Goal: Task Accomplishment & Management: Complete application form

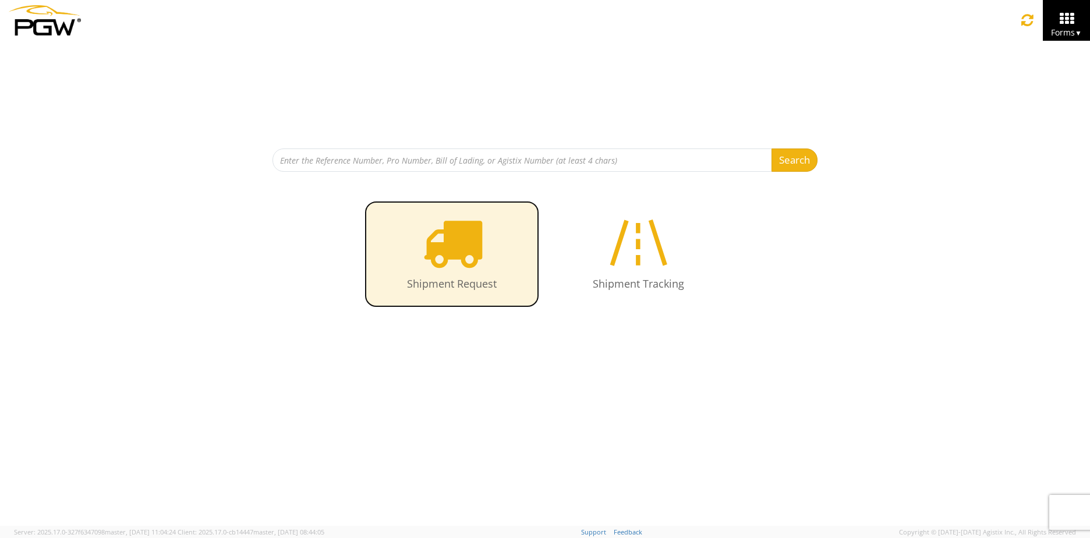
click at [452, 249] on icon at bounding box center [452, 242] width 60 height 60
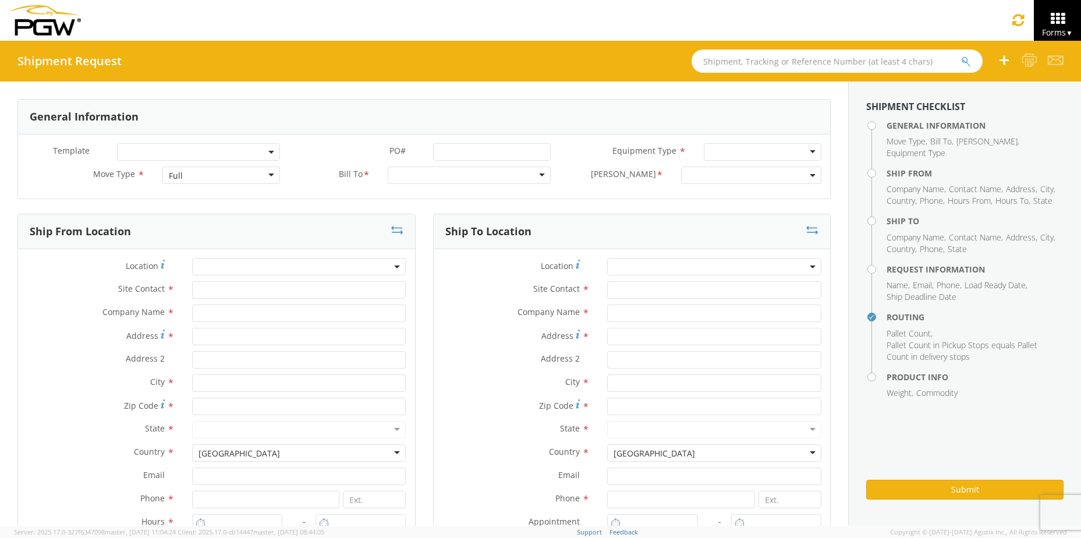
click at [269, 178] on div "Full" at bounding box center [221, 174] width 118 height 17
click at [407, 174] on div at bounding box center [469, 174] width 163 height 17
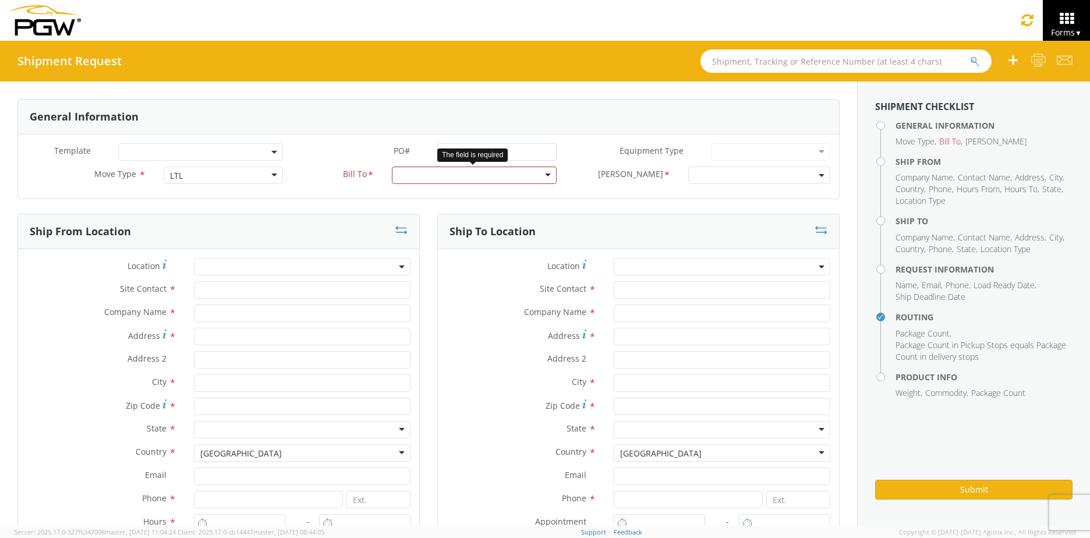
click at [541, 176] on div at bounding box center [474, 174] width 165 height 17
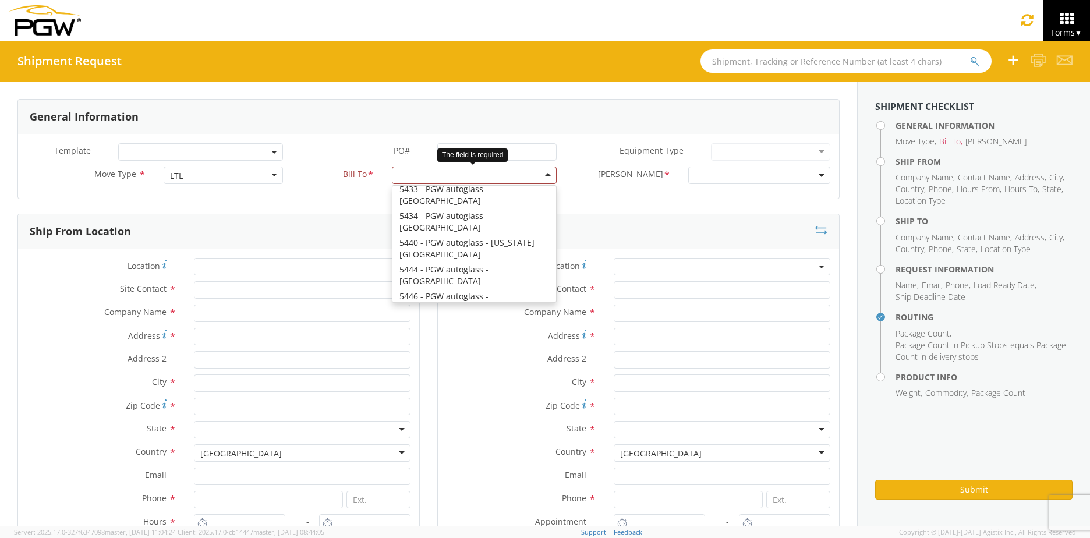
scroll to position [582, 0]
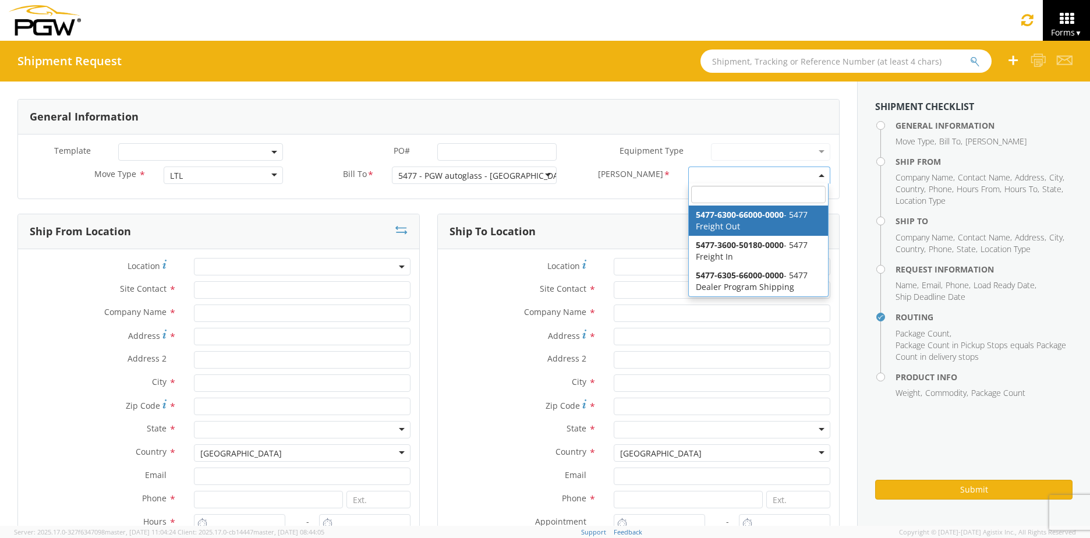
click at [703, 172] on span at bounding box center [759, 174] width 142 height 17
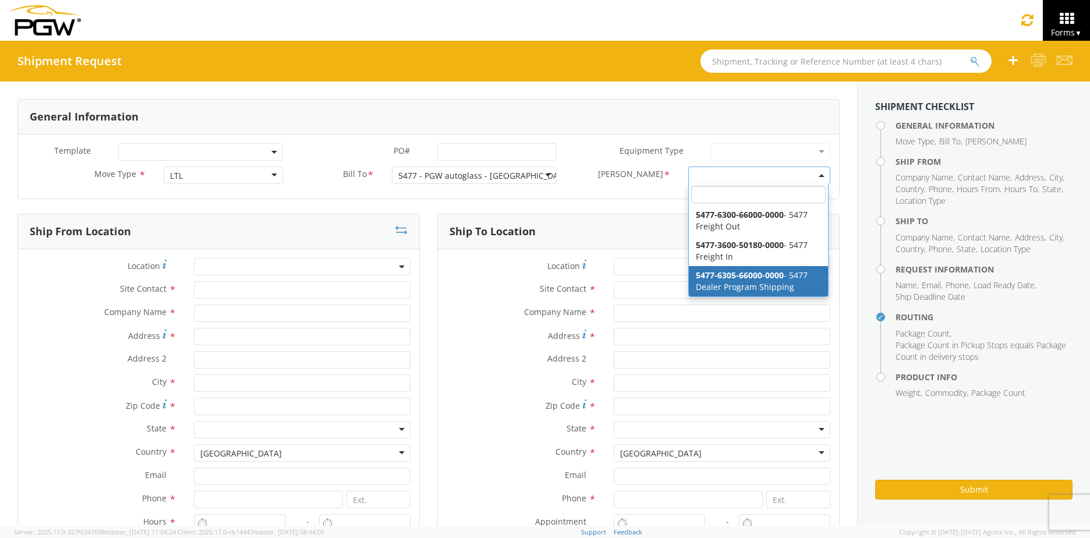
select select "5477-6305-66000-0000"
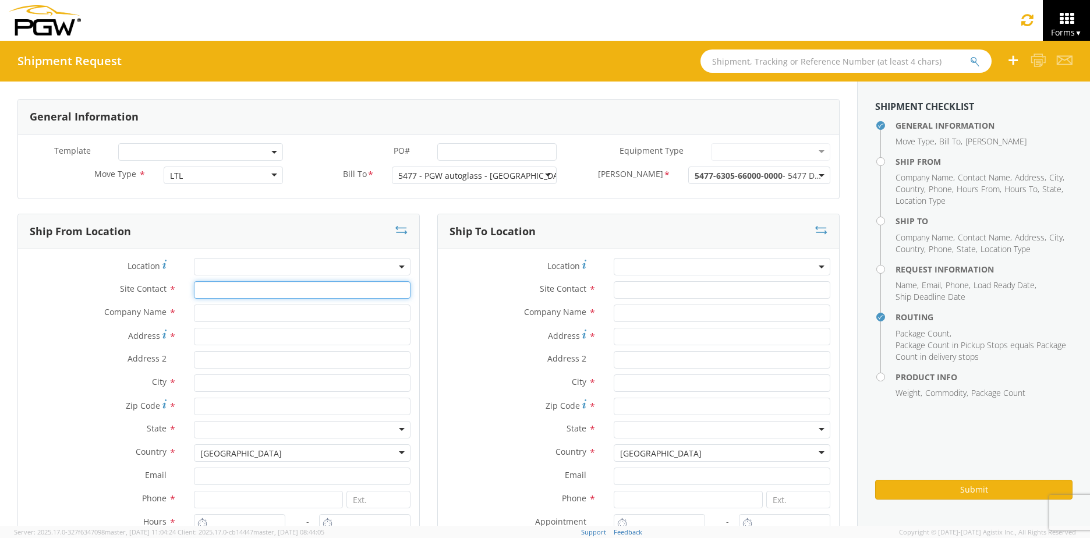
click at [220, 290] on input "text" at bounding box center [302, 289] width 217 height 17
click at [238, 258] on span at bounding box center [302, 266] width 217 height 17
click at [244, 282] on input "search" at bounding box center [301, 285] width 208 height 17
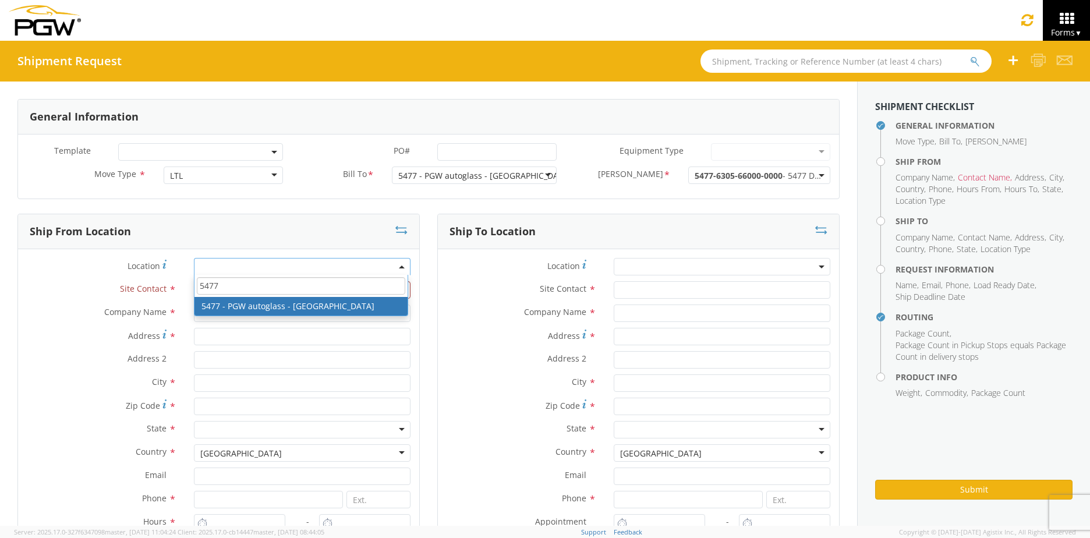
type input "5477"
type input "5477 Branch Manager"
type input "5477 - PGW autoglass - [GEOGRAPHIC_DATA]"
type input "[STREET_ADDRESS][PERSON_NAME]"
type input "Cinnaminson"
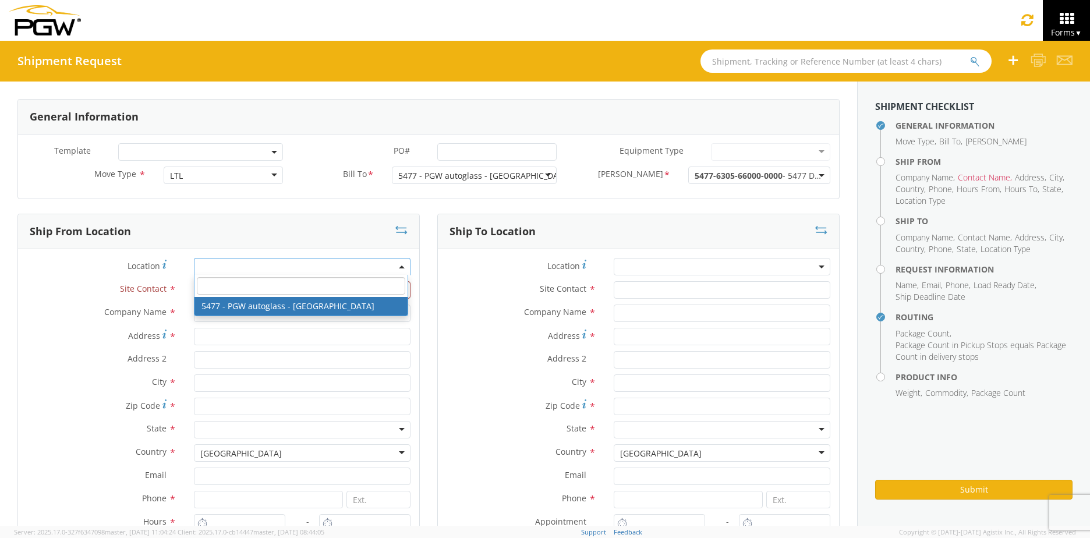
type input "08077"
type input "[EMAIL_ADDRESS][DOMAIN_NAME]"
type input "[PHONE_NUMBER]"
type input "9:00 AM"
type input "3:00 PM"
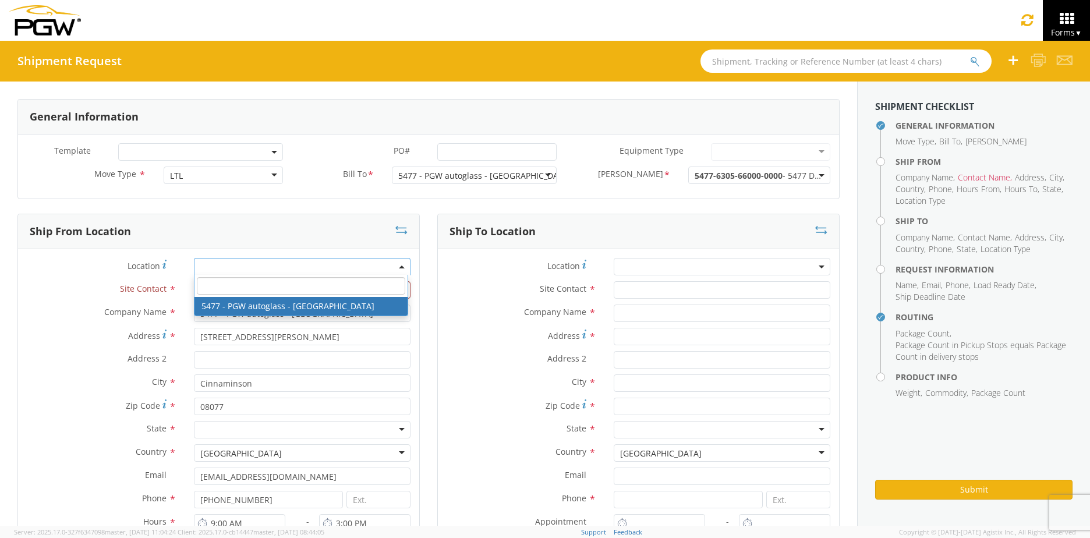
select select "28313"
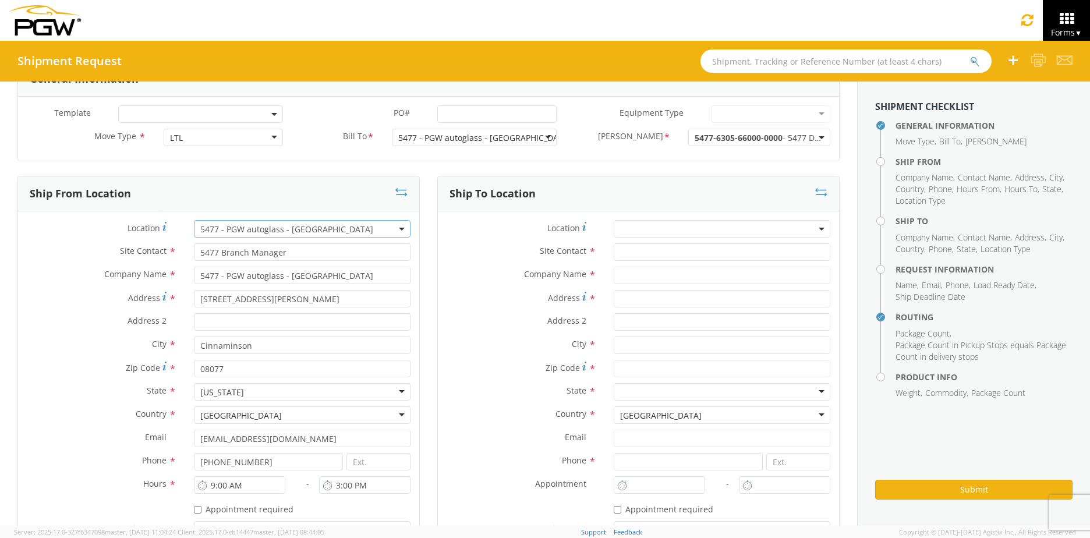
scroll to position [58, 0]
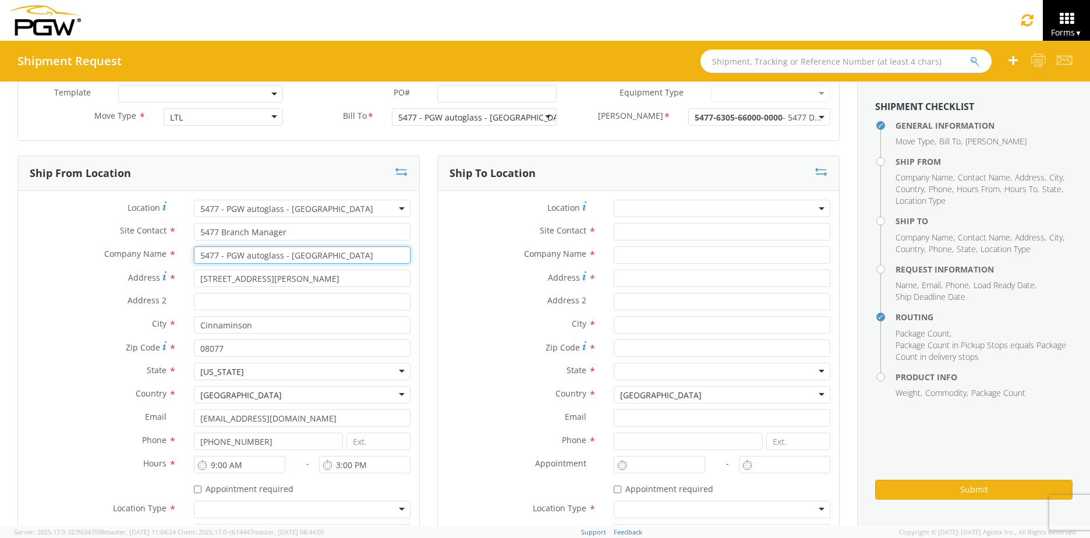
drag, startPoint x: 338, startPoint y: 253, endPoint x: 289, endPoint y: 257, distance: 49.1
click at [289, 257] on input "5477 - PGW autoglass - [GEOGRAPHIC_DATA]" at bounding box center [302, 254] width 217 height 17
click at [355, 257] on input "5477 - PGW autoglass - [GEOGRAPHIC_DATA]" at bounding box center [302, 254] width 217 height 17
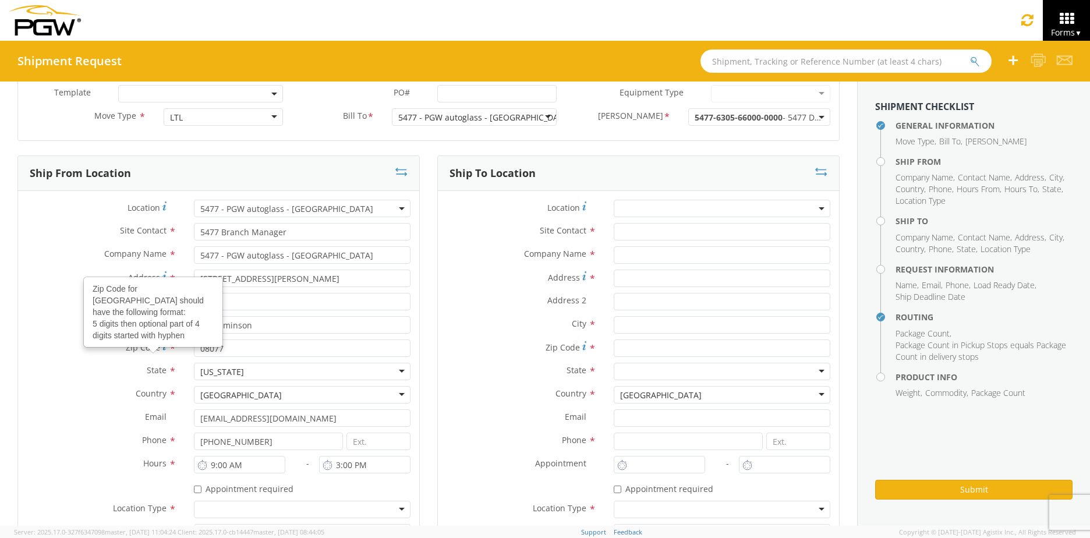
click at [68, 348] on label "Zip Code Zip Code for [GEOGRAPHIC_DATA] should have the following format: 5 dig…" at bounding box center [101, 347] width 167 height 16
click at [194, 348] on input "08077" at bounding box center [302, 347] width 217 height 17
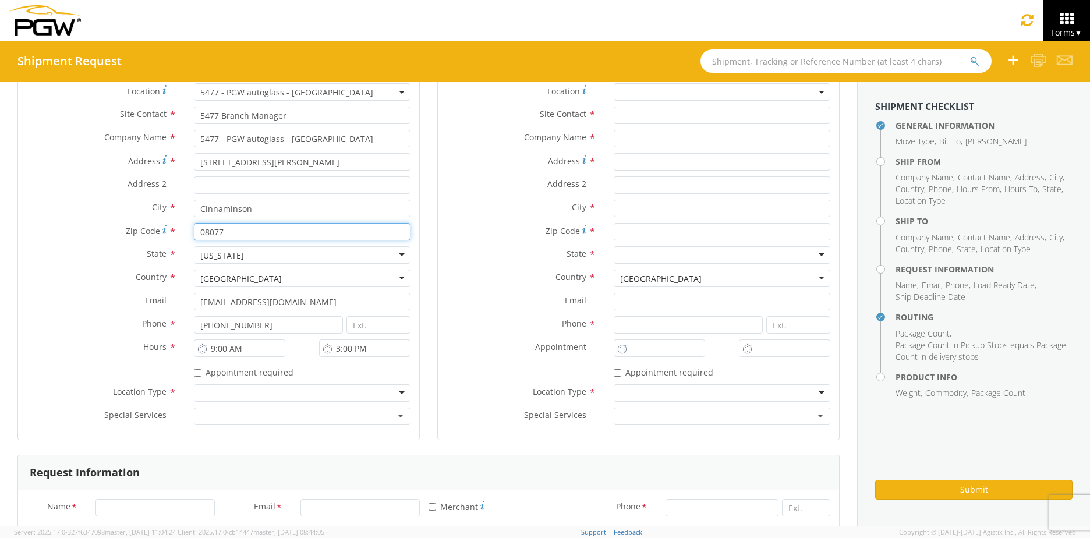
scroll to position [233, 0]
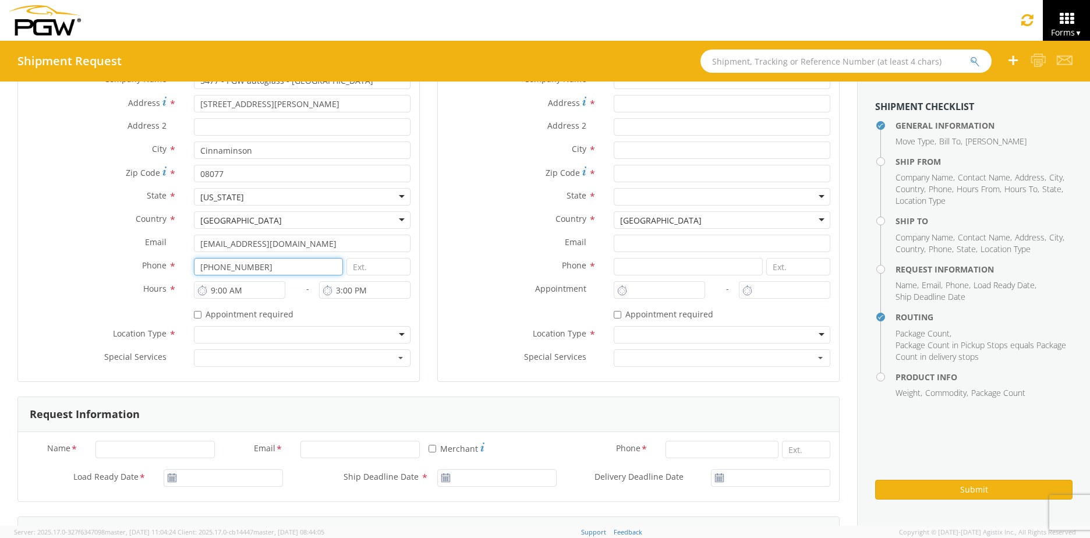
drag, startPoint x: 257, startPoint y: 268, endPoint x: 217, endPoint y: 270, distance: 39.6
click at [217, 270] on input "[PHONE_NUMBER]" at bounding box center [268, 266] width 149 height 17
type input "[PHONE_NUMBER]"
click at [215, 332] on div at bounding box center [302, 334] width 217 height 17
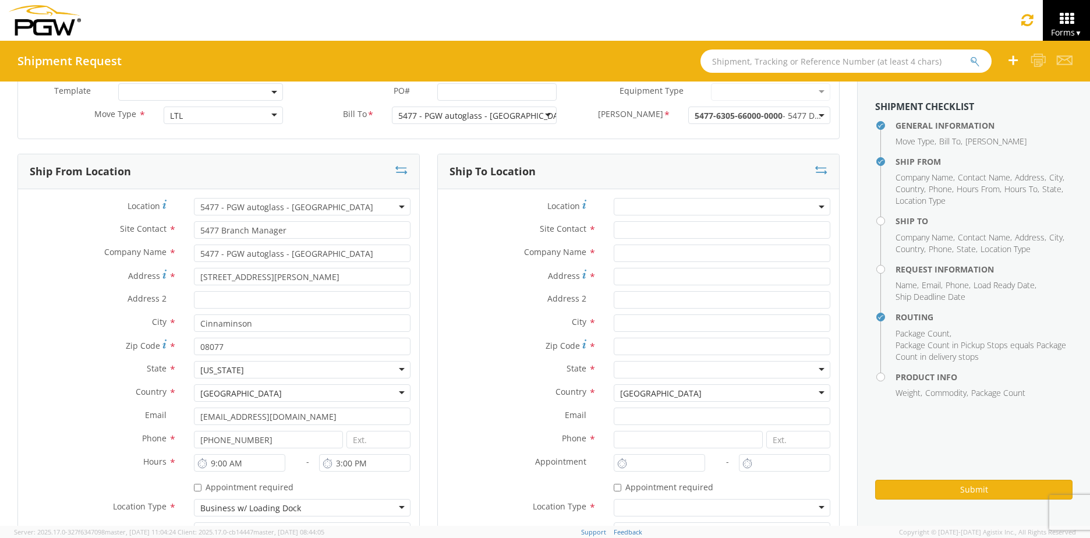
scroll to position [0, 0]
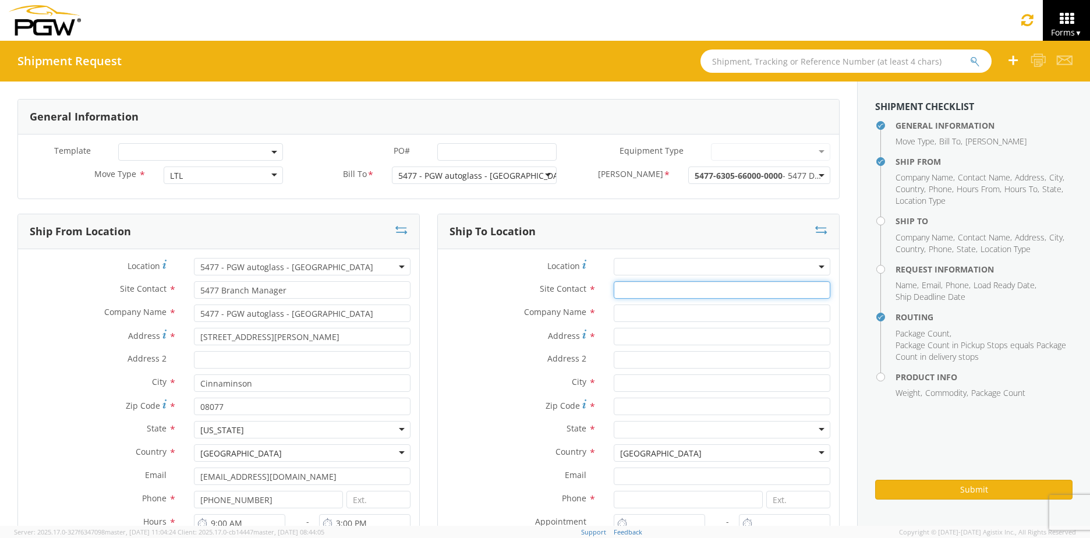
click at [620, 292] on input "text" at bounding box center [722, 289] width 217 height 17
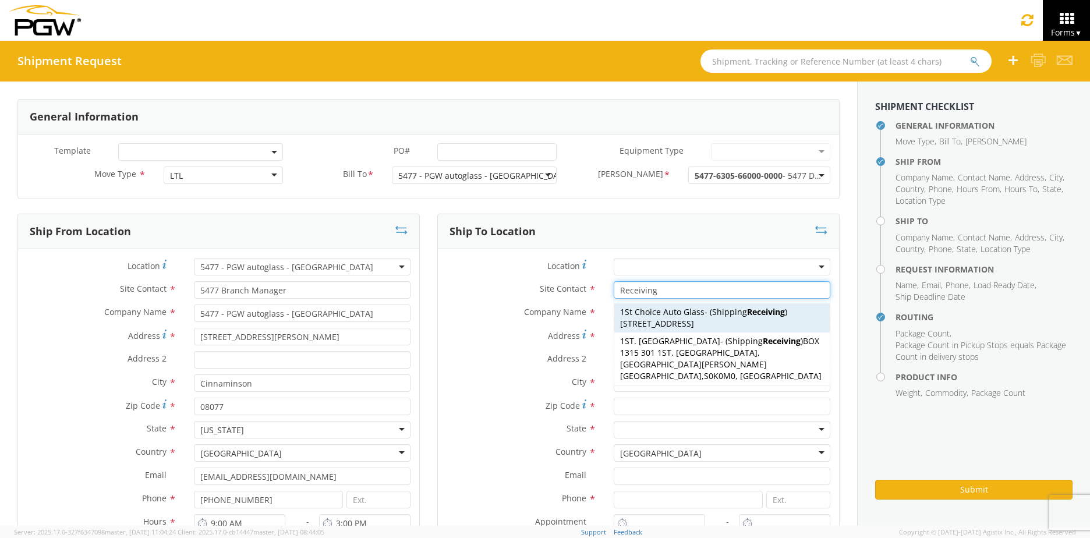
click at [618, 329] on div "1St Choice Auto Glass - ( Shipping Receiving ) [STREET_ADDRESS]" at bounding box center [721, 317] width 215 height 29
type input "Shipping Receiving"
type input "1St Choice Auto Glass"
type input "[STREET_ADDRESS]"
type input "COLUMBUS"
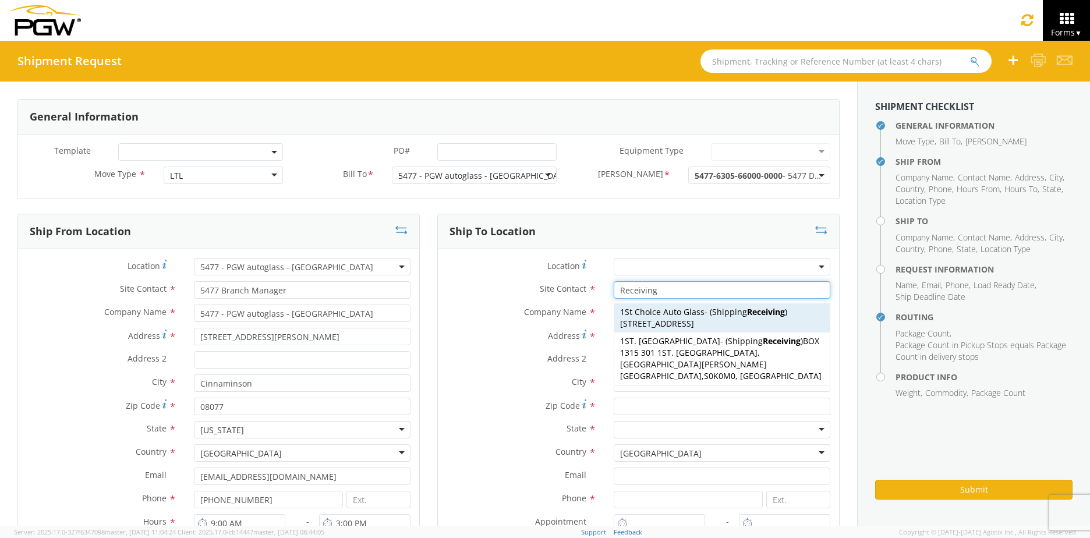
type input "31904"
type input "3347457511"
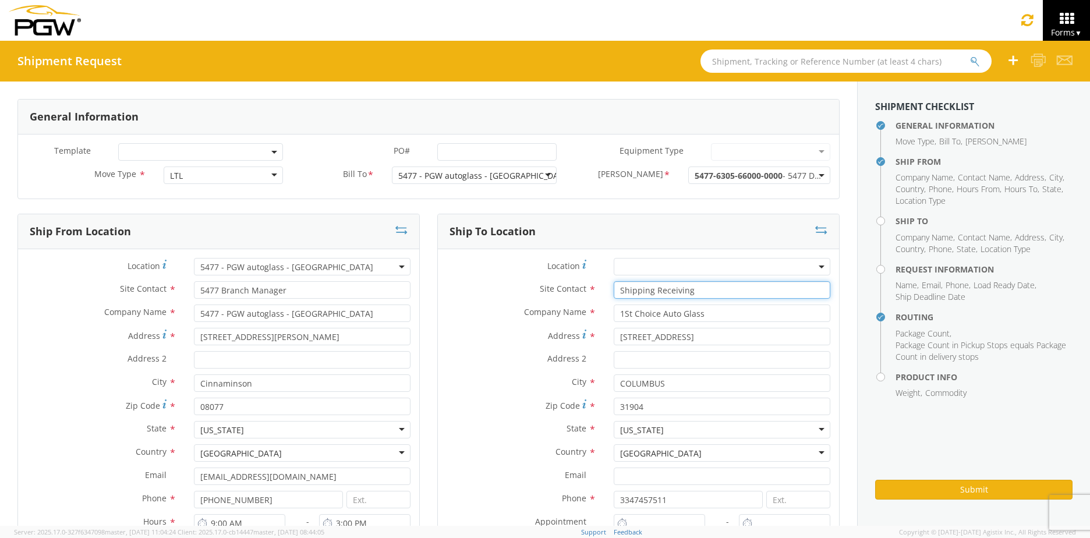
type input "Shipping Receiving"
drag, startPoint x: 708, startPoint y: 316, endPoint x: 585, endPoint y: 313, distance: 123.4
click at [585, 313] on div "Company Name * 1St Choice Auto Glass" at bounding box center [638, 312] width 401 height 17
type input "[PERSON_NAME] Chevrolet"
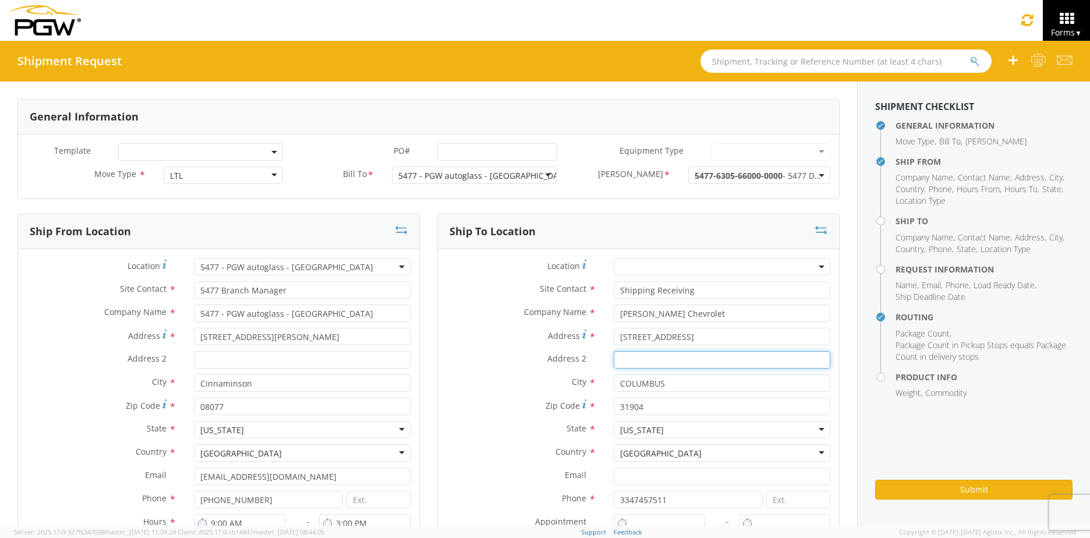
click at [663, 360] on input "Address 2 *" at bounding box center [722, 359] width 217 height 17
drag, startPoint x: 679, startPoint y: 338, endPoint x: 590, endPoint y: 340, distance: 88.5
click at [590, 340] on div "Address * [STREET_ADDRESS]" at bounding box center [638, 336] width 401 height 17
type input "[STREET_ADDRESS]"
drag, startPoint x: 673, startPoint y: 382, endPoint x: 598, endPoint y: 382, distance: 75.1
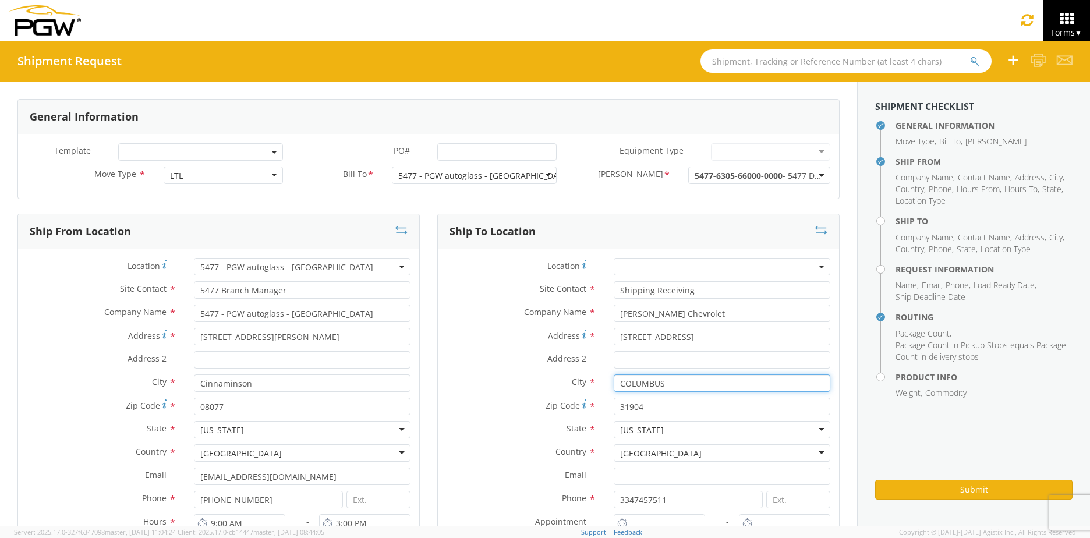
click at [598, 382] on div "City * [GEOGRAPHIC_DATA]" at bounding box center [638, 382] width 401 height 17
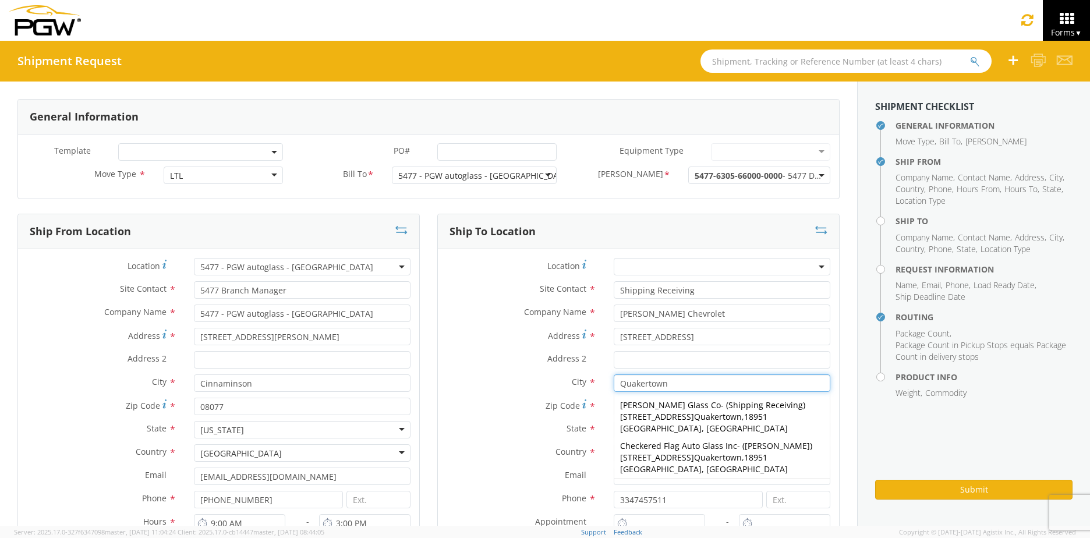
type input "Quakertown"
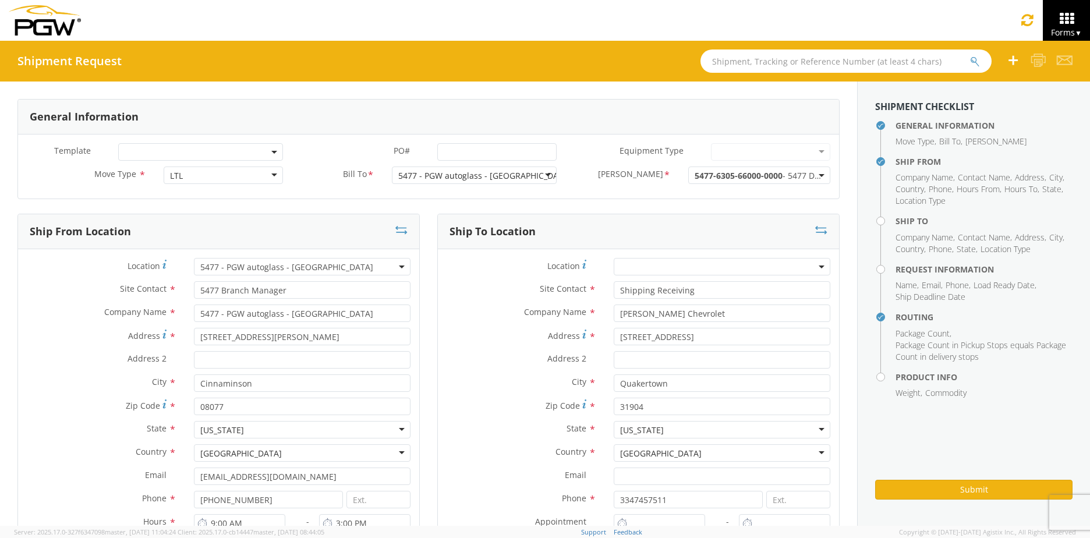
click at [594, 394] on div "City * [GEOGRAPHIC_DATA] Quakertown [PERSON_NAME] Glass Co - ( Shipping Receivi…" at bounding box center [638, 385] width 401 height 23
drag, startPoint x: 647, startPoint y: 409, endPoint x: 584, endPoint y: 406, distance: 62.9
click at [584, 406] on div "Zip Code * 31904" at bounding box center [638, 406] width 401 height 17
type input "18951"
click at [499, 414] on div "Zip Code * 18951" at bounding box center [638, 406] width 401 height 17
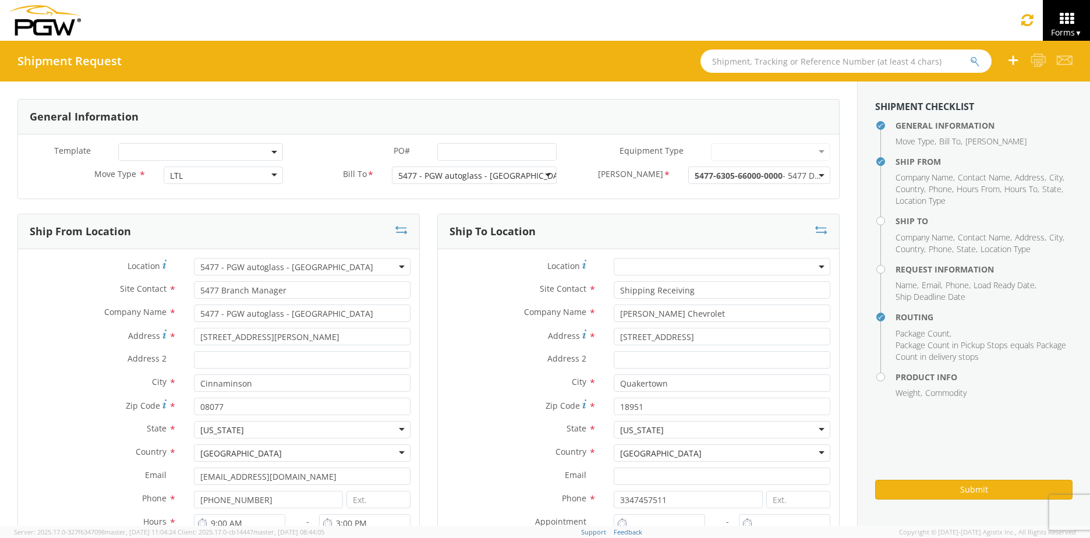
scroll to position [104, 0]
click at [660, 430] on div "[US_STATE]" at bounding box center [722, 429] width 217 height 17
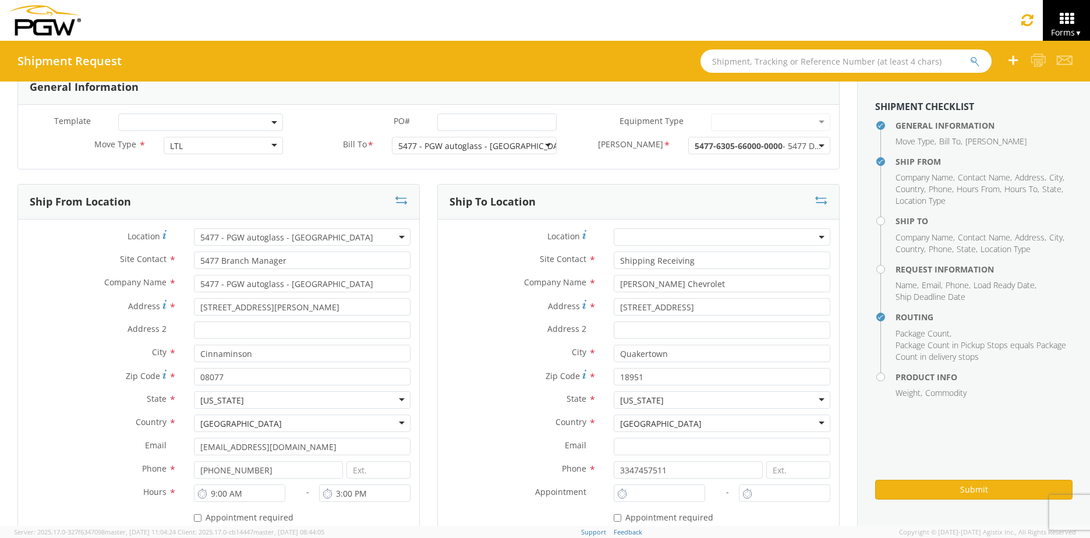
scroll to position [58, 0]
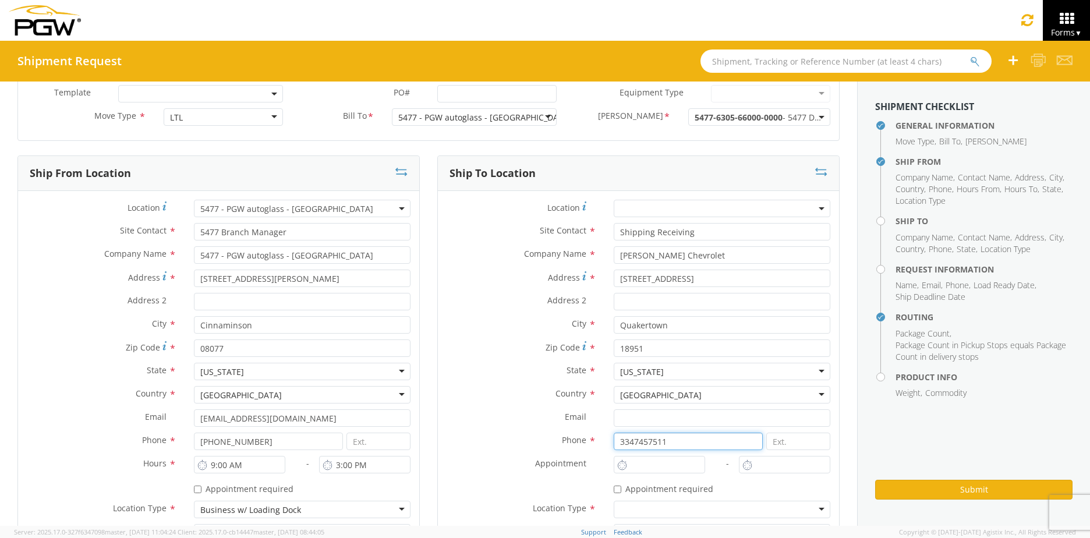
drag, startPoint x: 681, startPoint y: 444, endPoint x: 538, endPoint y: 435, distance: 142.9
click at [541, 436] on div "Phone * 3347457511" at bounding box center [638, 441] width 401 height 17
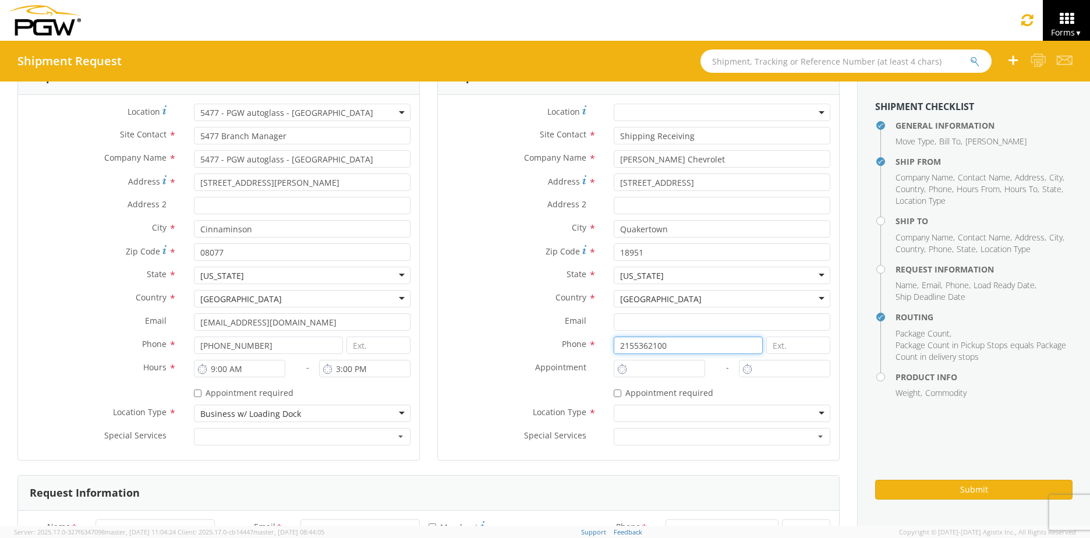
scroll to position [175, 0]
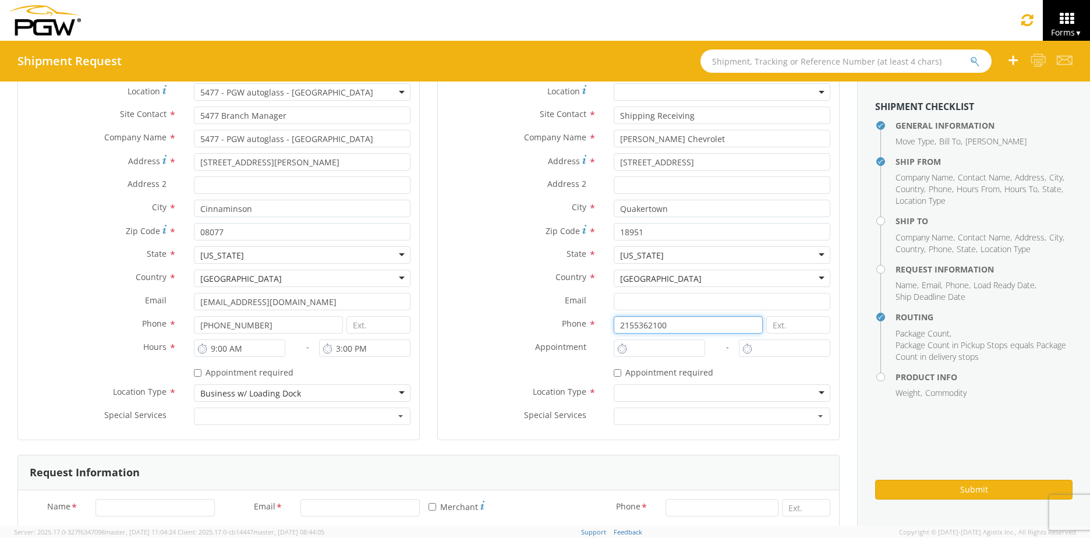
type input "2155362100"
click at [657, 390] on div at bounding box center [722, 392] width 217 height 17
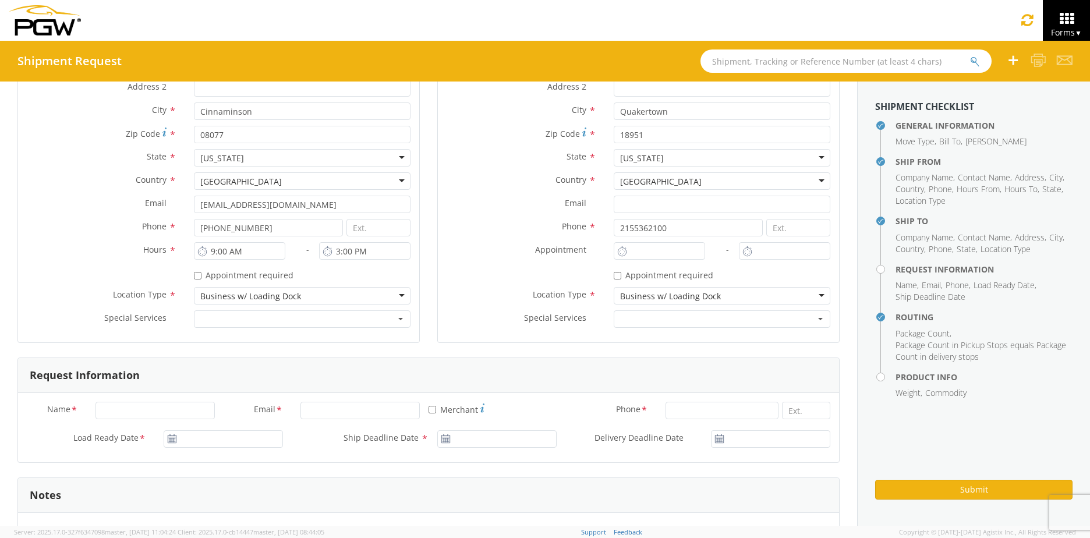
scroll to position [407, 0]
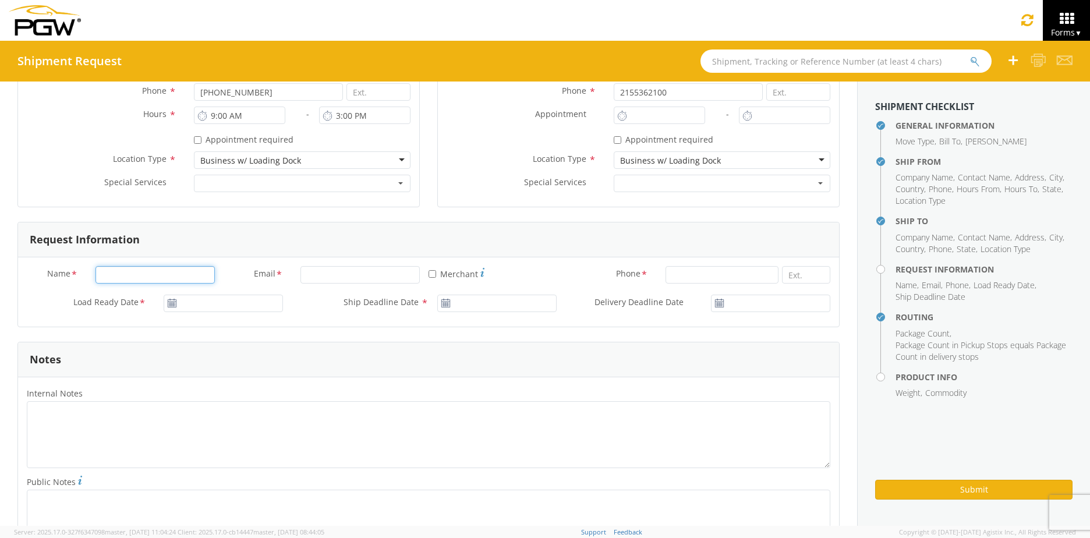
click at [115, 272] on input "Name *" at bounding box center [154, 274] width 119 height 17
type input "[PERSON_NAME]"
type input "4771802060"
type input "[EMAIL_ADDRESS][DOMAIN_NAME]"
type input "8563896920"
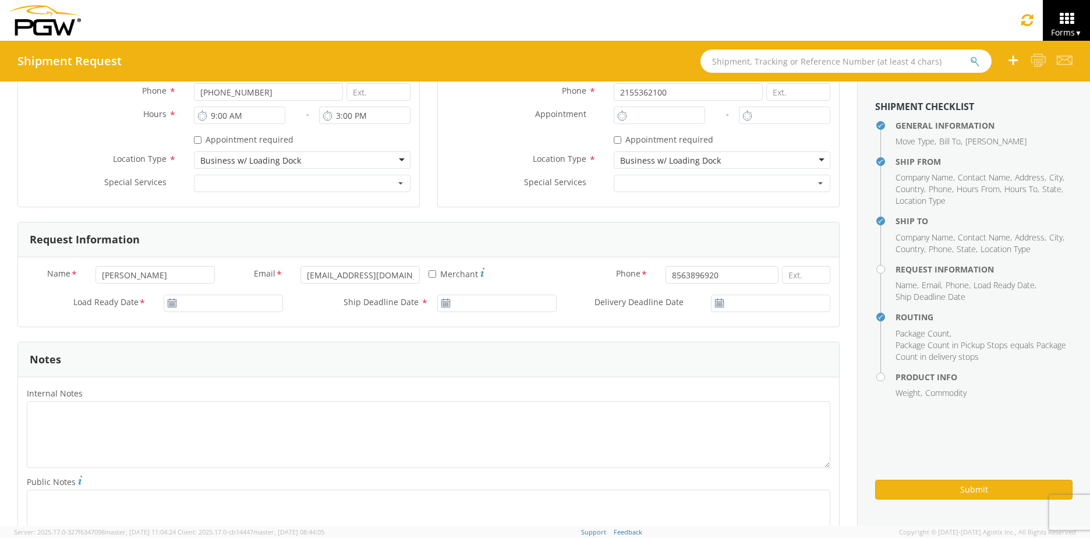
type input "75"
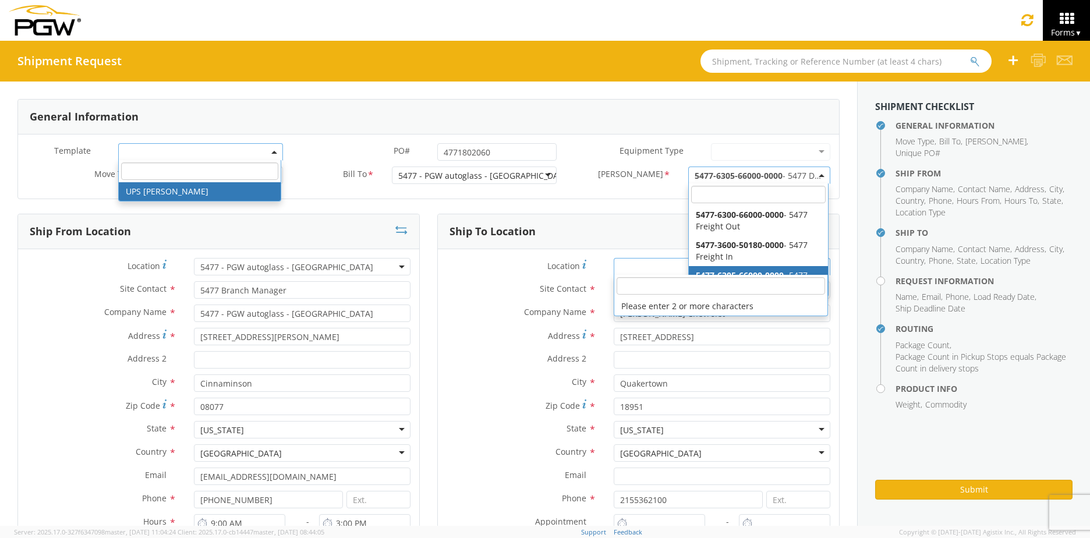
scroll to position [0, 0]
click at [56, 272] on label "Location *" at bounding box center [101, 266] width 167 height 16
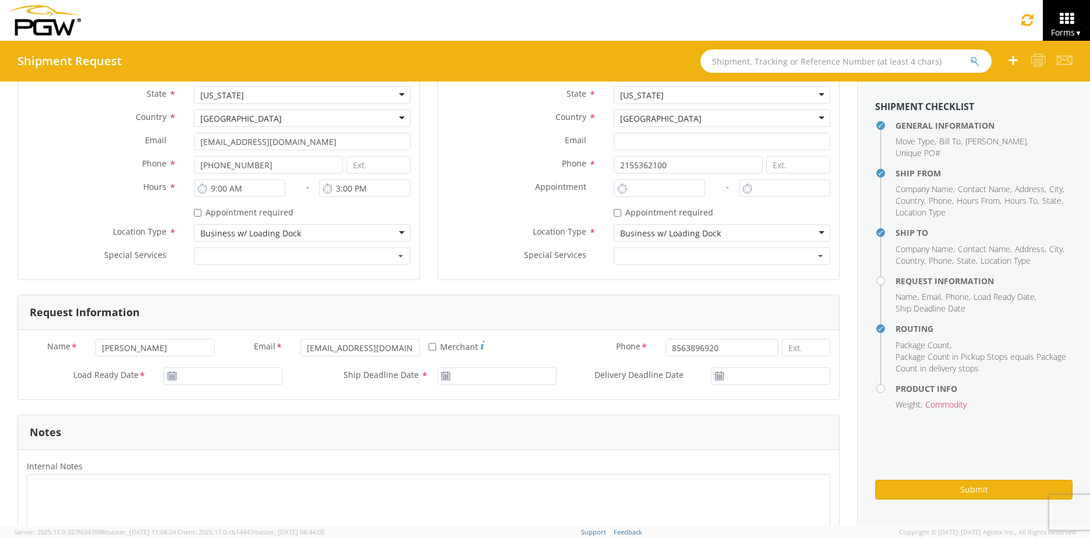
scroll to position [407, 0]
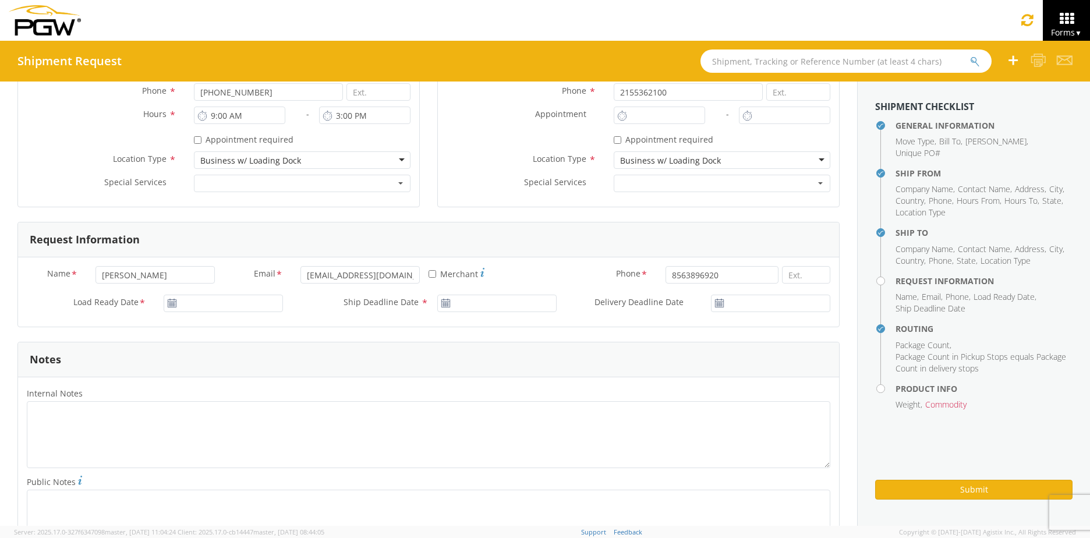
click at [171, 302] on icon at bounding box center [172, 303] width 10 height 9
click at [171, 302] on use at bounding box center [172, 303] width 8 height 8
type input "[DATE]"
click at [193, 303] on input "[DATE]" at bounding box center [223, 303] width 119 height 17
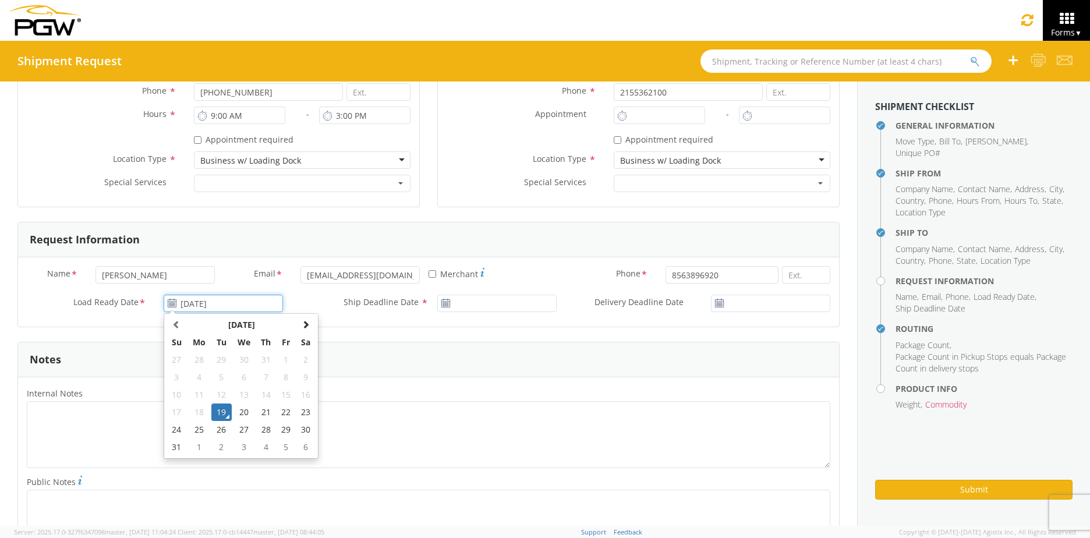
click at [221, 409] on td "19" at bounding box center [221, 411] width 20 height 17
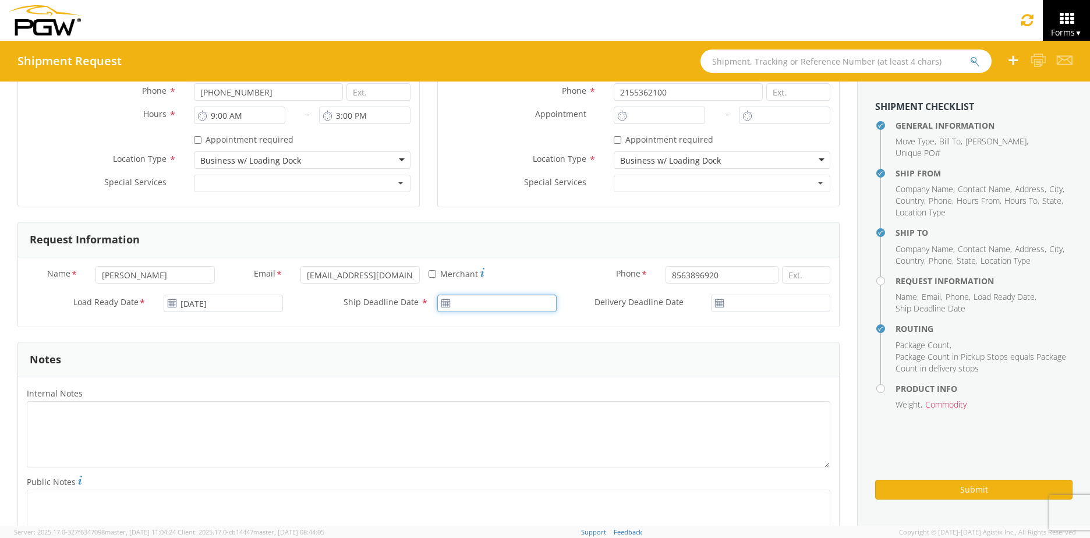
type input "[DATE]"
click at [501, 307] on input "[DATE]" at bounding box center [496, 303] width 119 height 17
click at [491, 413] on td "19" at bounding box center [495, 411] width 20 height 17
click at [716, 302] on use at bounding box center [719, 303] width 8 height 8
click at [729, 302] on input "[DATE]" at bounding box center [770, 303] width 119 height 17
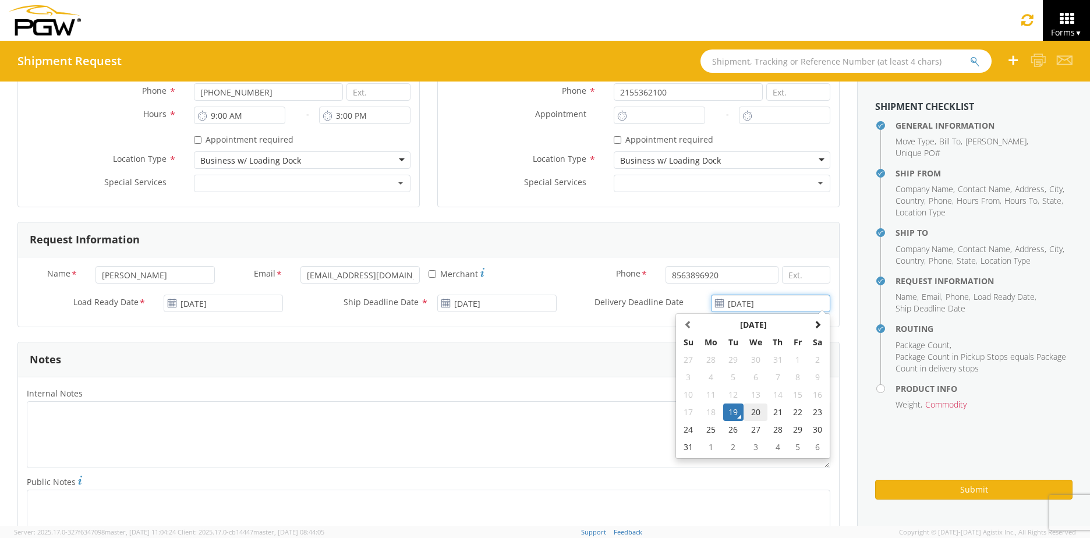
click at [744, 411] on td "20" at bounding box center [755, 411] width 24 height 17
type input "[DATE]"
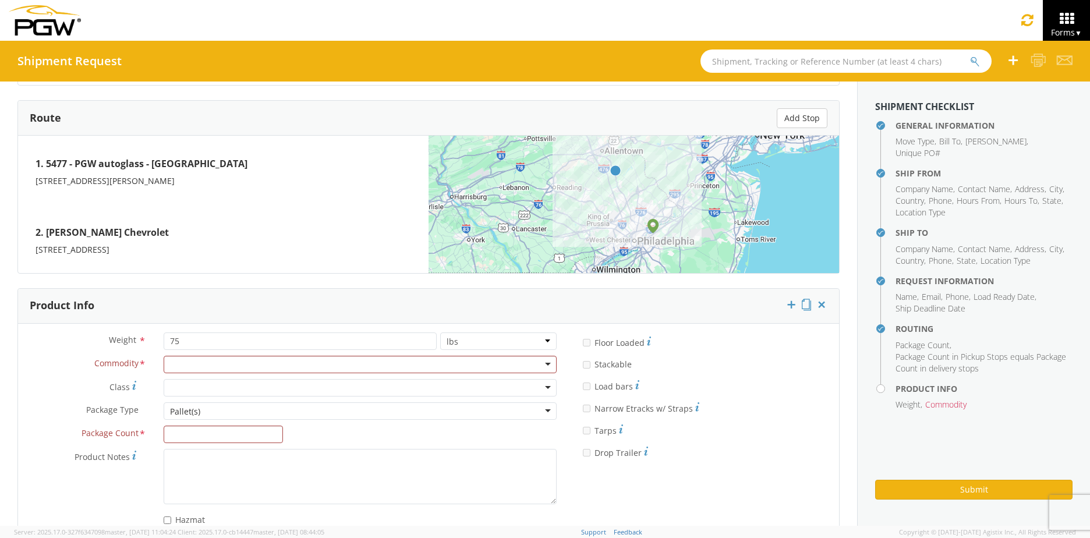
scroll to position [923, 0]
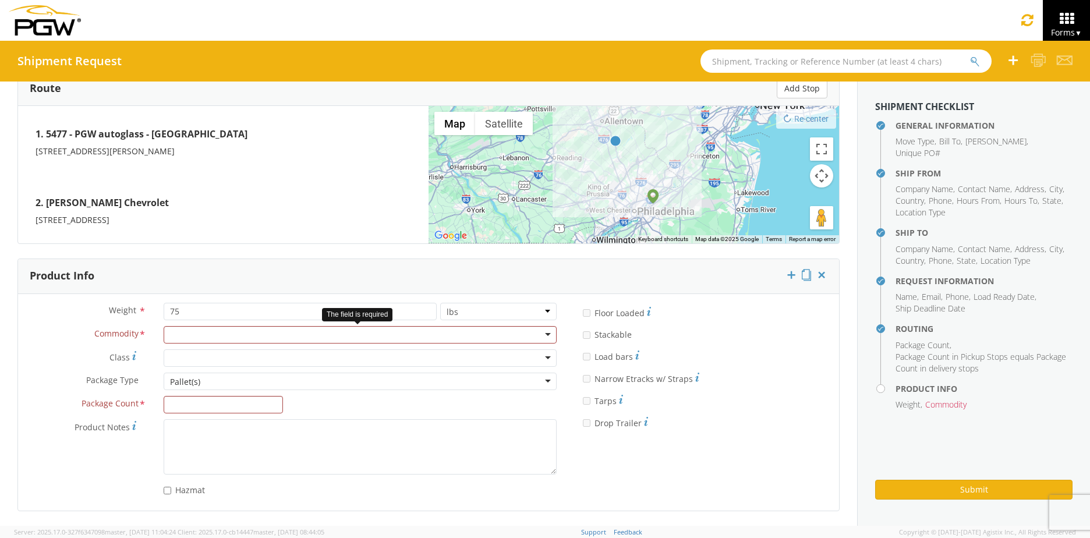
click at [212, 333] on div at bounding box center [360, 334] width 393 height 17
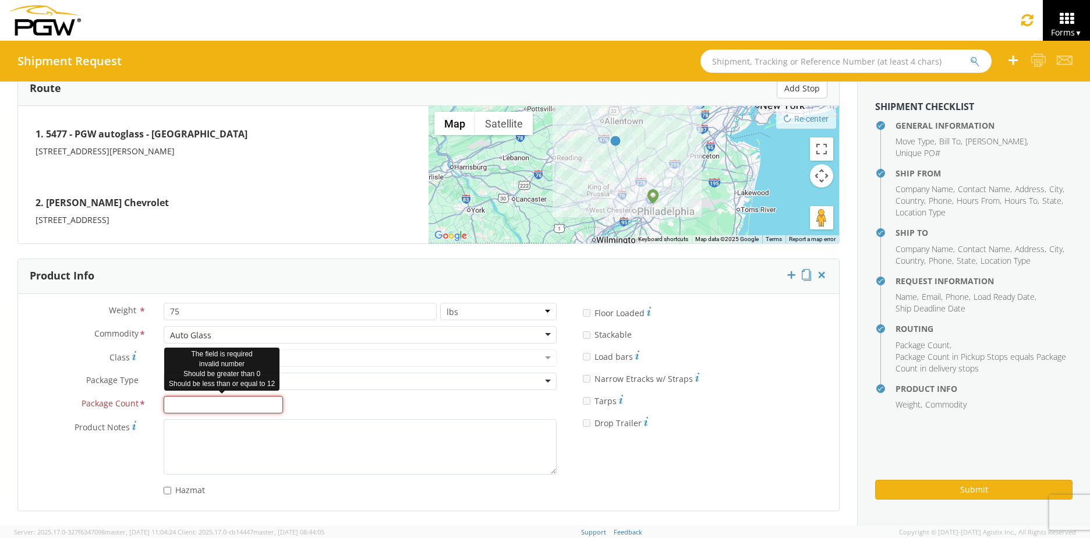
click at [196, 403] on input "Package Count *" at bounding box center [223, 404] width 119 height 17
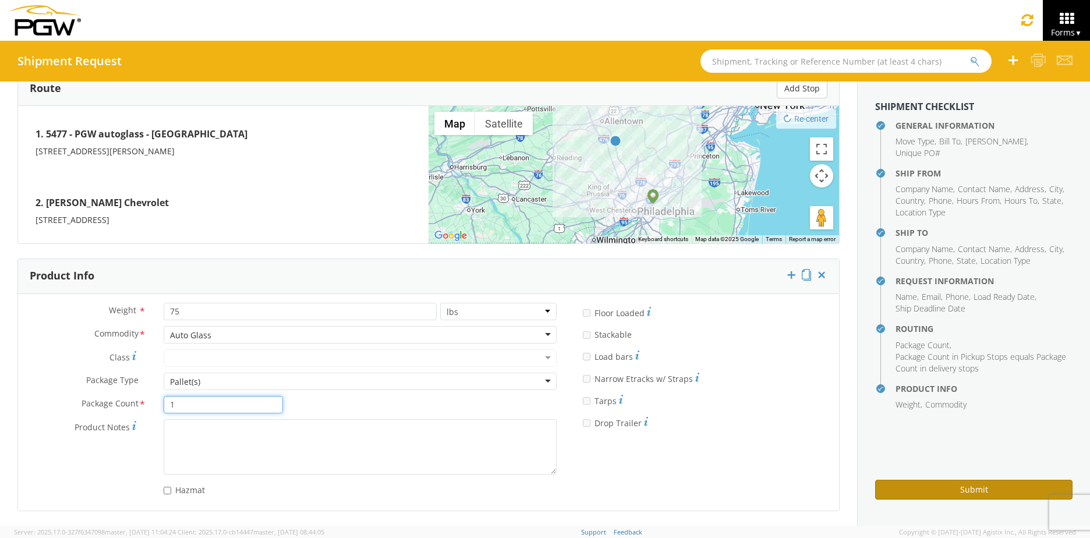
type input "1"
click at [915, 485] on button "Submit" at bounding box center [973, 490] width 197 height 20
